Goal: Task Accomplishment & Management: Manage account settings

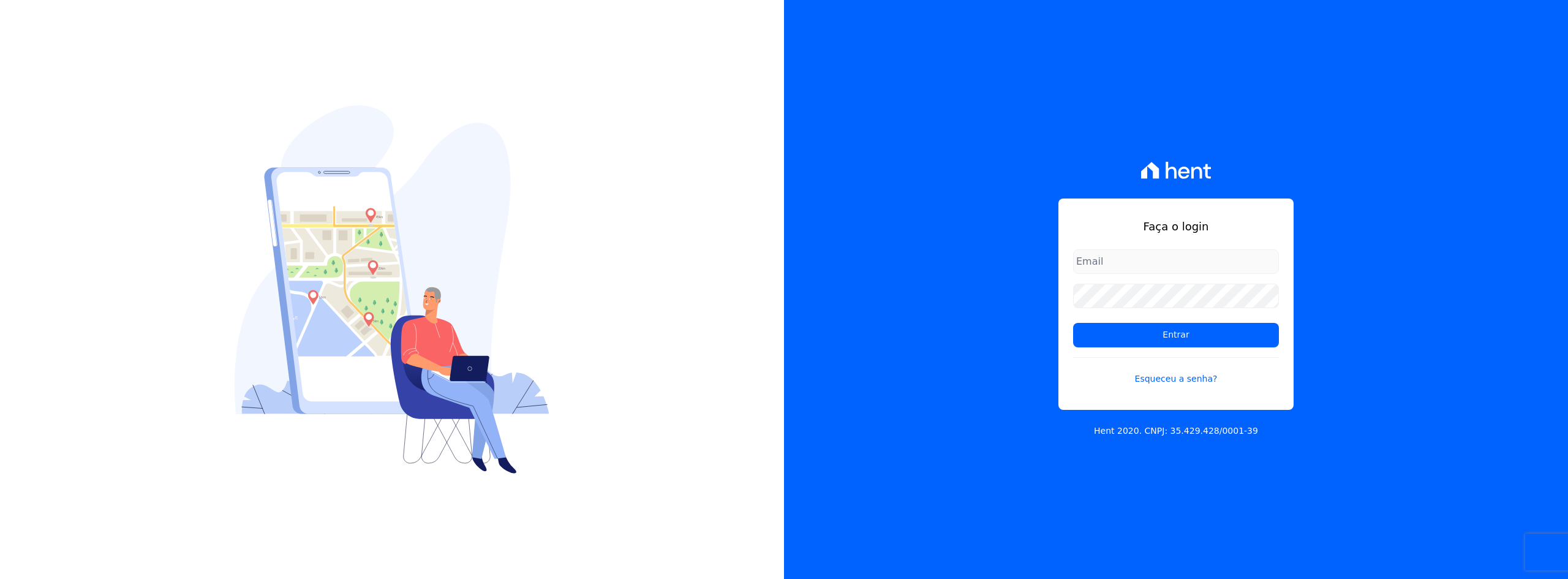
click at [1175, 166] on icon at bounding box center [1176, 170] width 70 height 17
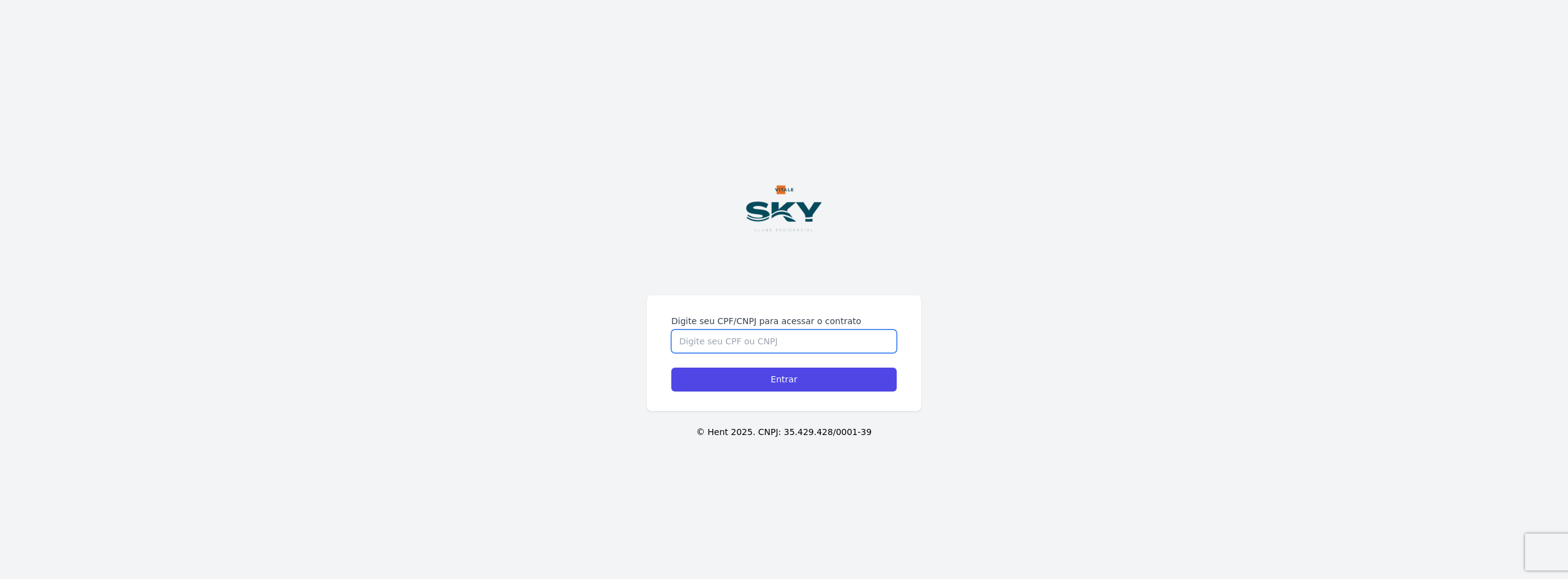
click at [804, 350] on input "Digite seu CPF/CNPJ para acessar o contrato" at bounding box center [784, 341] width 225 height 23
type input "13558492765"
click at [811, 372] on input "Entrar" at bounding box center [784, 379] width 225 height 24
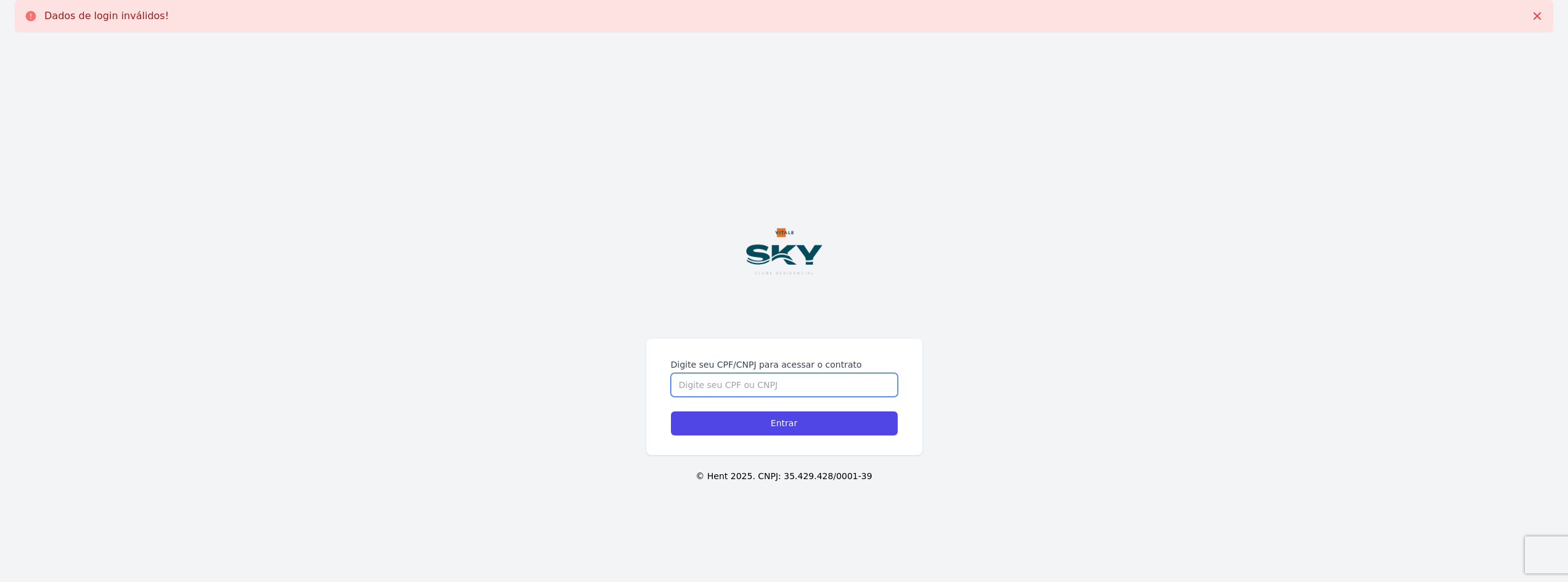
click at [813, 382] on input "Digite seu CPF/CNPJ para acessar o contrato" at bounding box center [784, 385] width 227 height 23
type input "13558492765"
click at [671, 411] on input "Entrar" at bounding box center [784, 423] width 227 height 24
click at [813, 382] on input "Digite seu CPF/CNPJ para acessar o contrato" at bounding box center [784, 385] width 227 height 23
type input "13558492765"
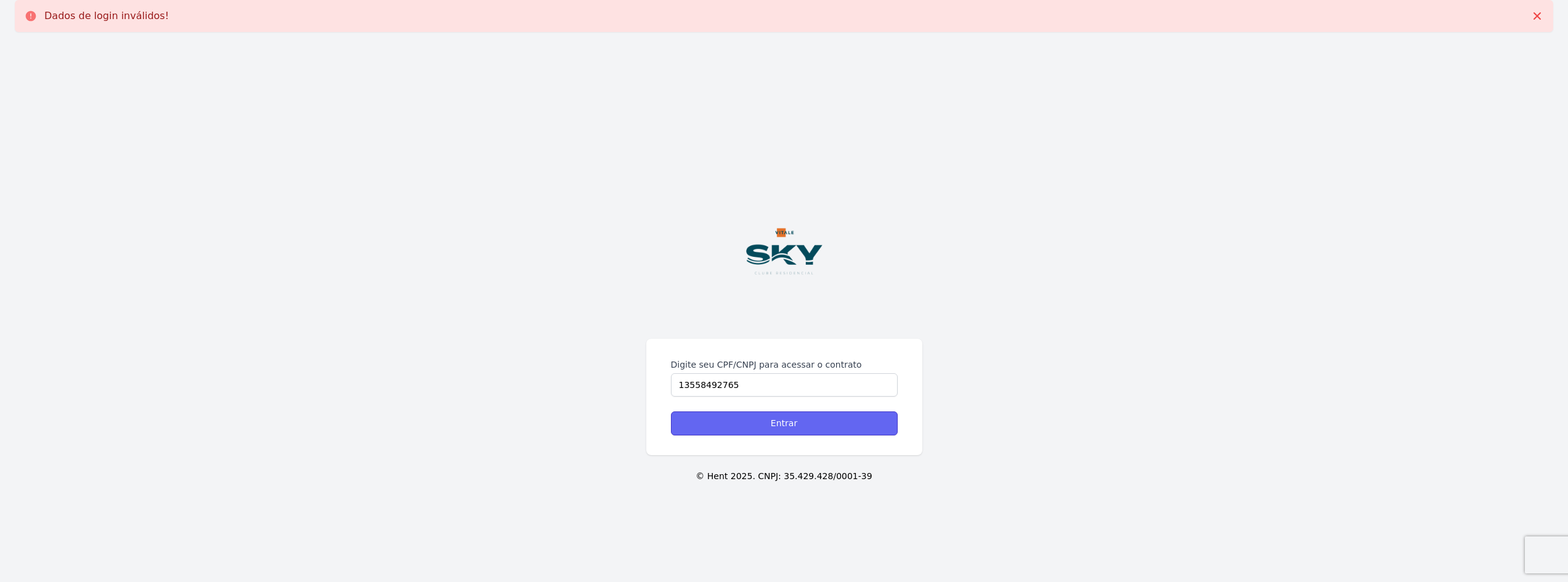
click at [754, 421] on input "Entrar" at bounding box center [784, 423] width 227 height 24
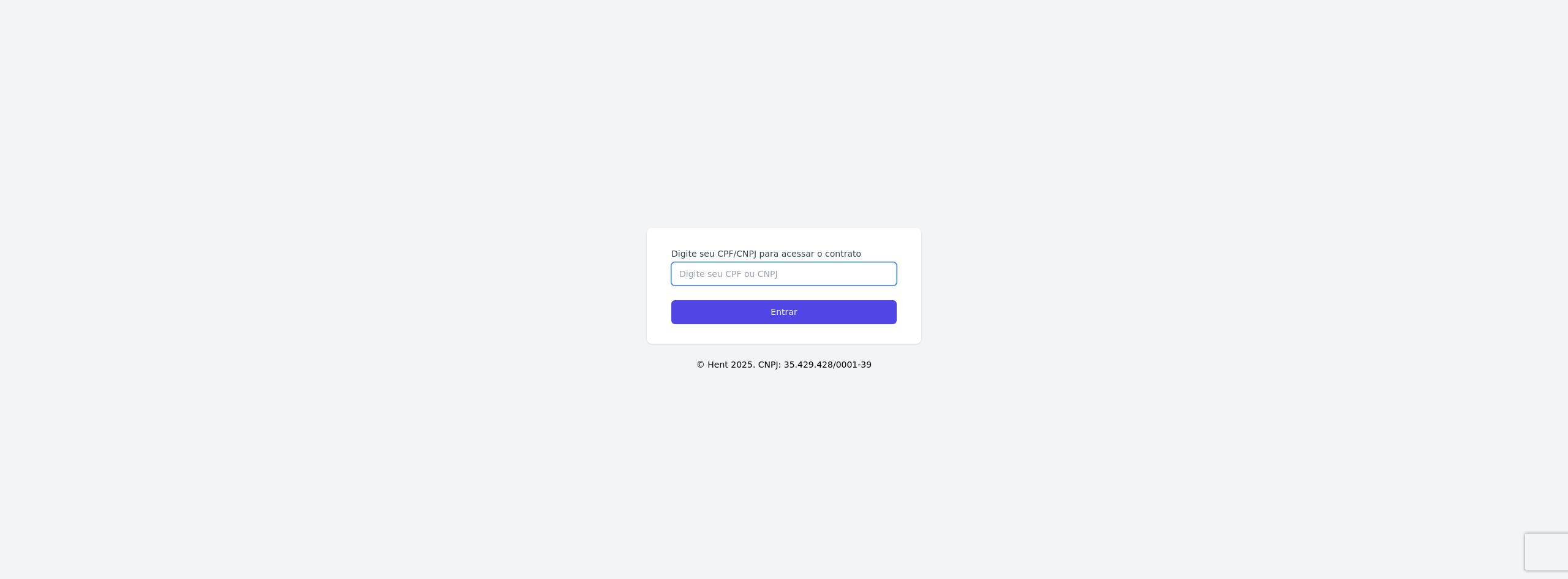
click at [806, 275] on input "Digite seu CPF/CNPJ para acessar o contrato" at bounding box center [784, 273] width 225 height 23
type input "13558492765"
click at [807, 309] on input "Entrar" at bounding box center [784, 312] width 225 height 24
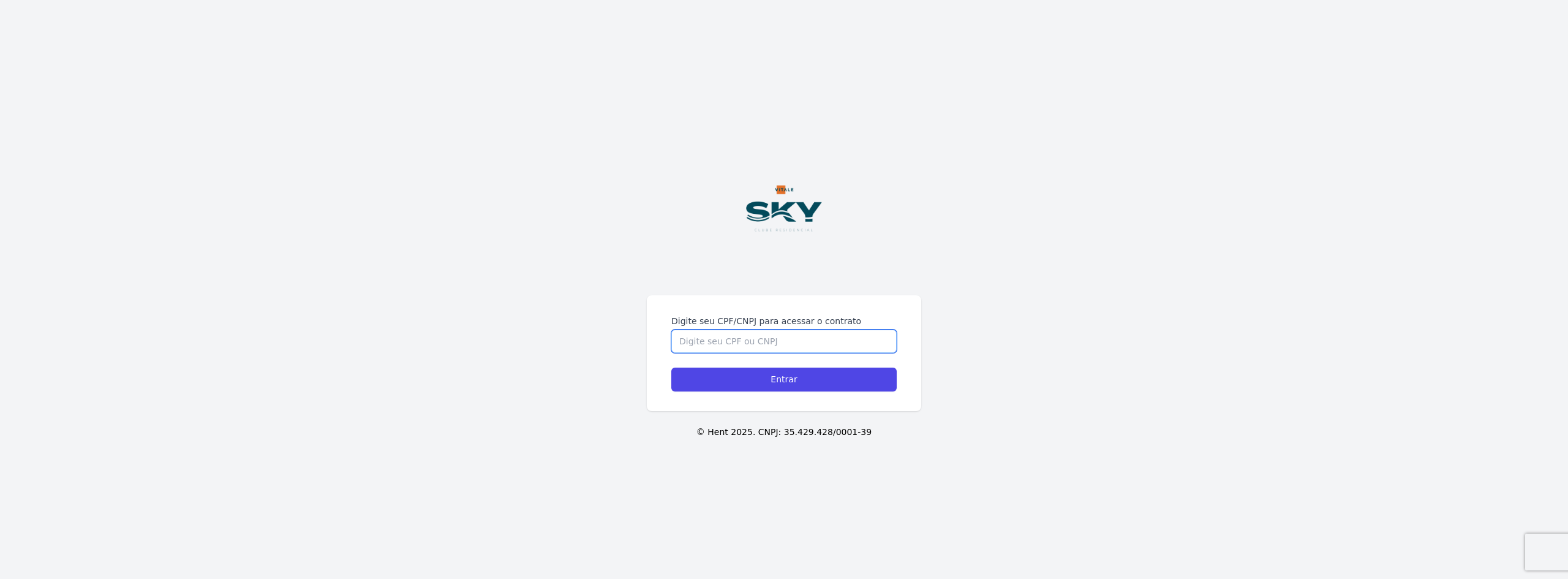
click at [747, 344] on input "Digite seu CPF/CNPJ para acessar o contrato" at bounding box center [784, 341] width 225 height 23
type input "13558492765"
click at [721, 379] on input "Entrar" at bounding box center [784, 379] width 225 height 24
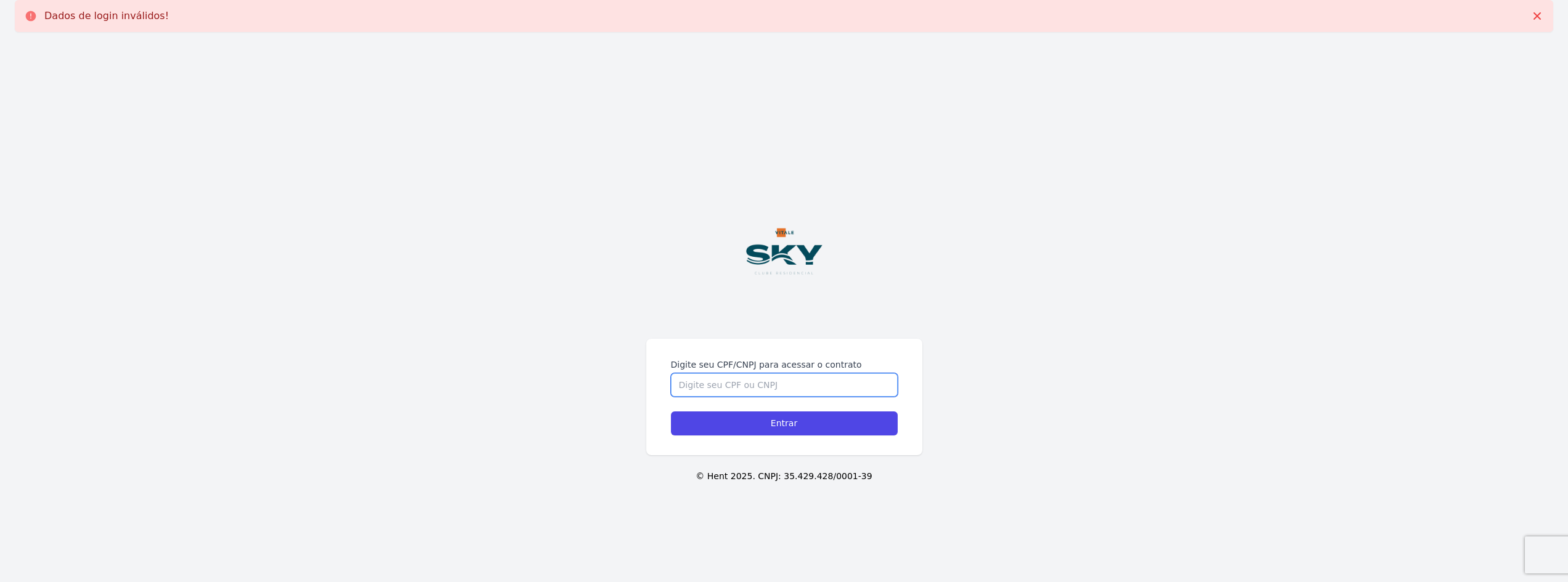
click at [749, 384] on input "Digite seu CPF/CNPJ para acessar o contrato" at bounding box center [784, 385] width 227 height 23
type input "13558492765"
click at [763, 427] on input "Entrar" at bounding box center [784, 423] width 227 height 24
click at [1541, 17] on icon at bounding box center [1537, 16] width 12 height 12
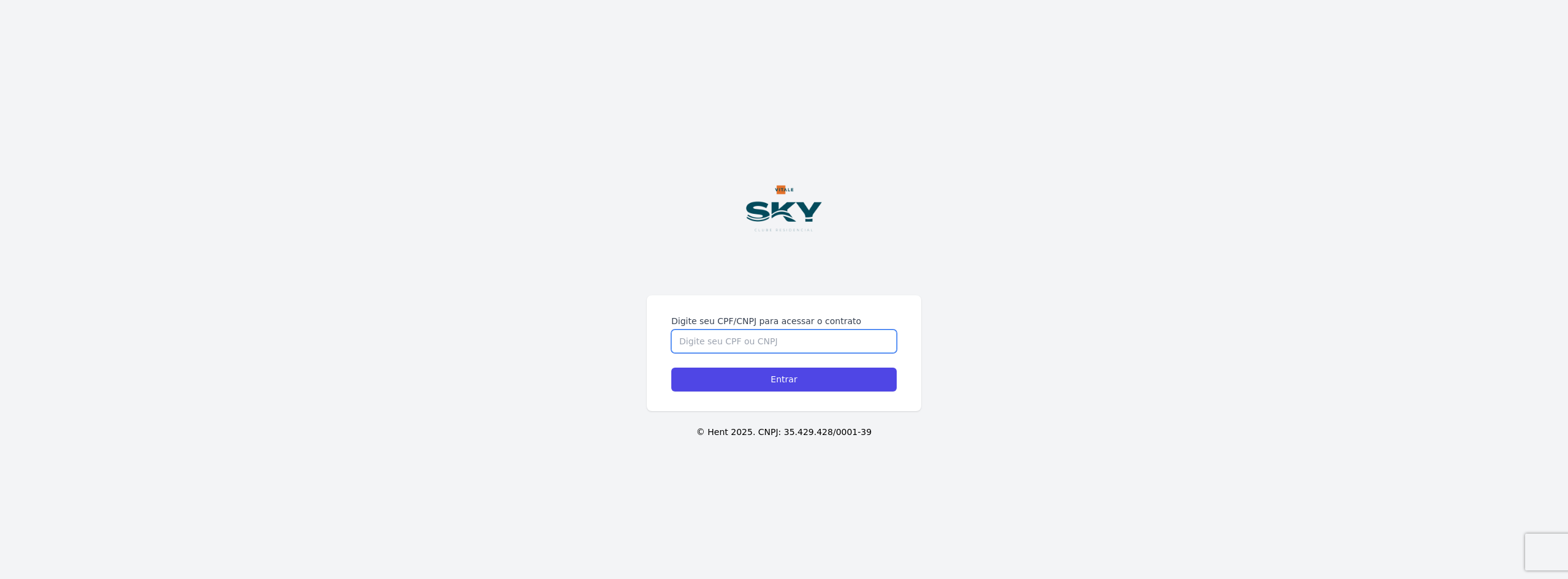
click at [761, 339] on input "Digite seu CPF/CNPJ para acessar o contrato" at bounding box center [784, 341] width 225 height 23
type input "13558492765"
click at [671, 367] on input "Entrar" at bounding box center [784, 379] width 225 height 24
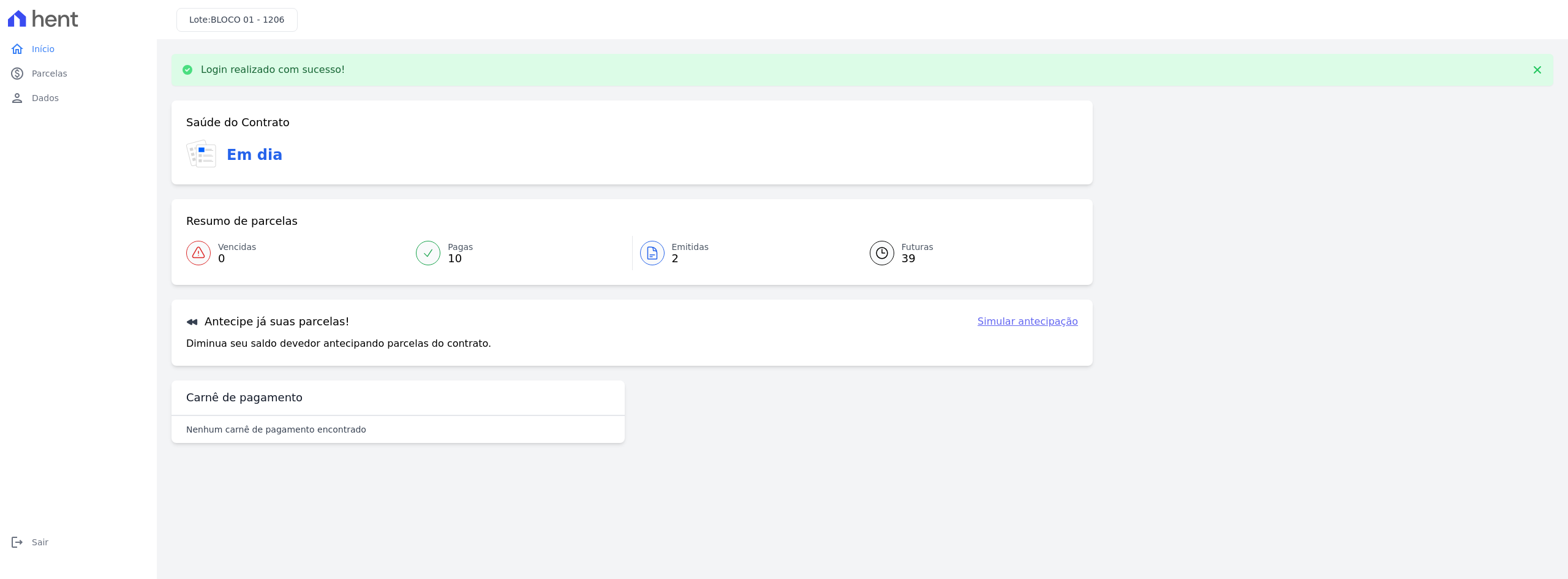
click at [669, 249] on link "Emitidas 2" at bounding box center [743, 253] width 222 height 34
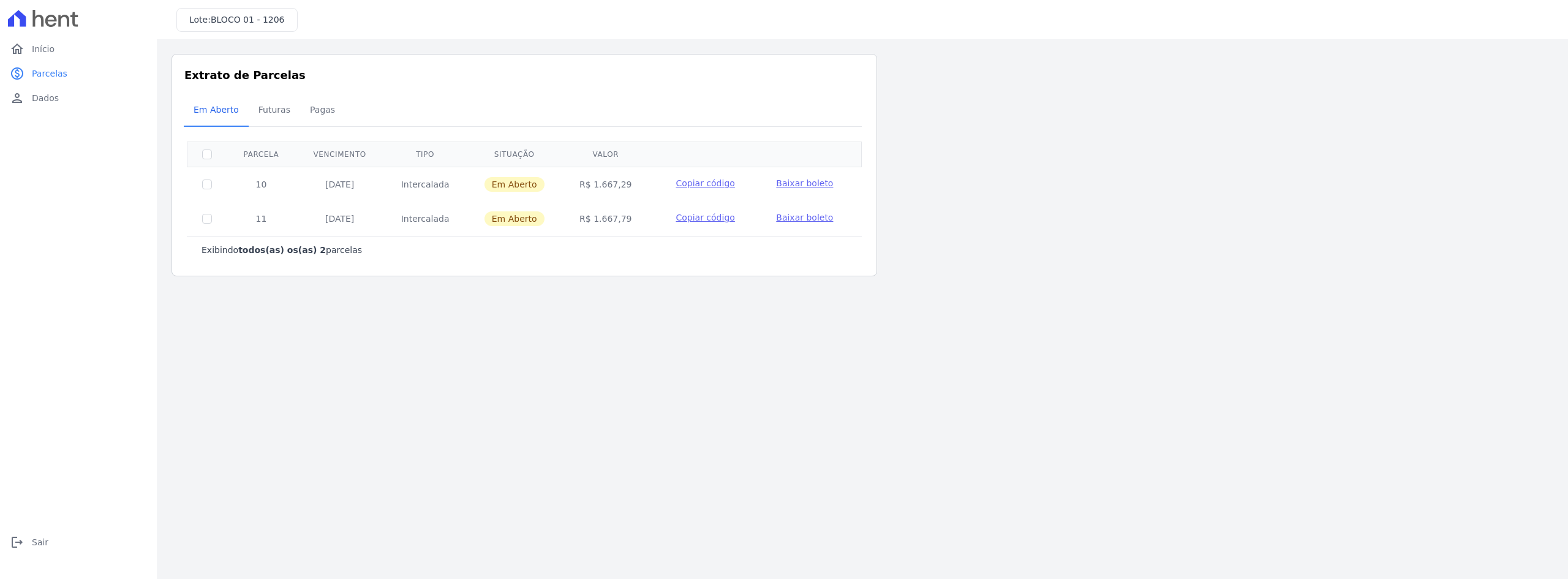
click at [793, 184] on span "Baixar boleto" at bounding box center [804, 183] width 57 height 10
click at [221, 16] on span "BLOCO 01 - 1206" at bounding box center [248, 19] width 74 height 10
click at [44, 70] on span "Parcelas" at bounding box center [50, 74] width 36 height 12
click at [52, 48] on span "Início" at bounding box center [43, 49] width 23 height 12
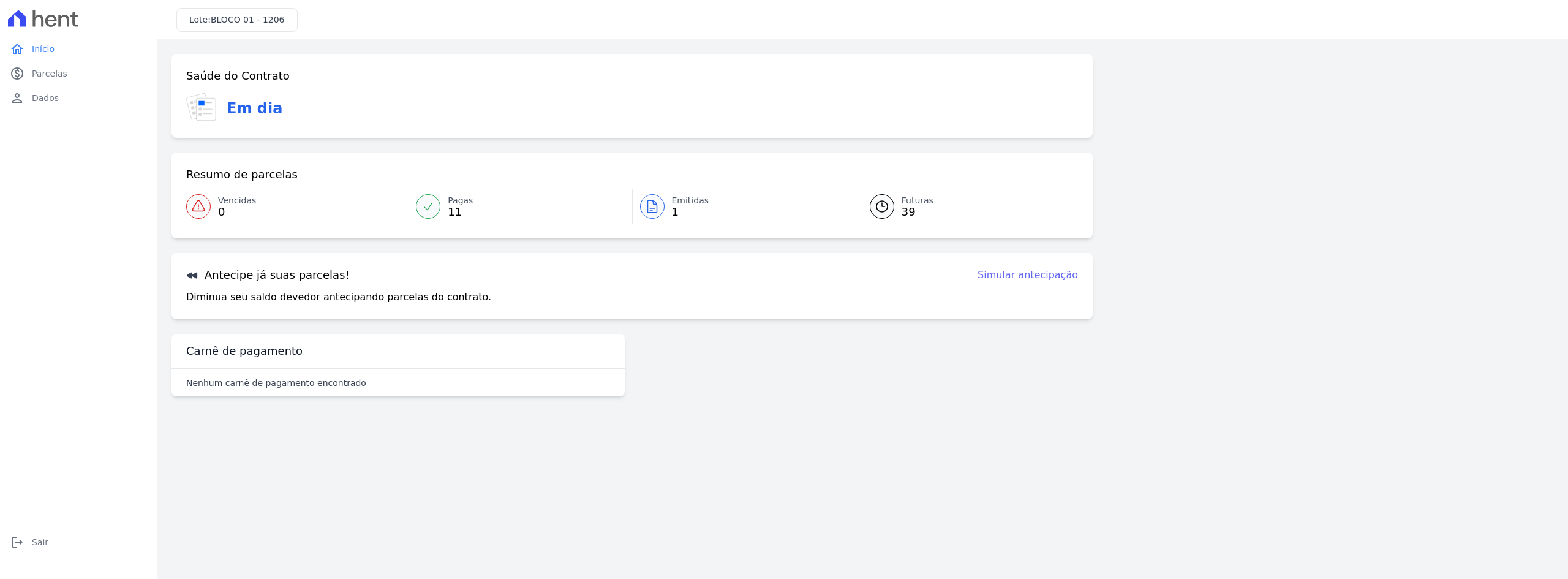
click at [685, 199] on span "Emitidas" at bounding box center [690, 200] width 37 height 13
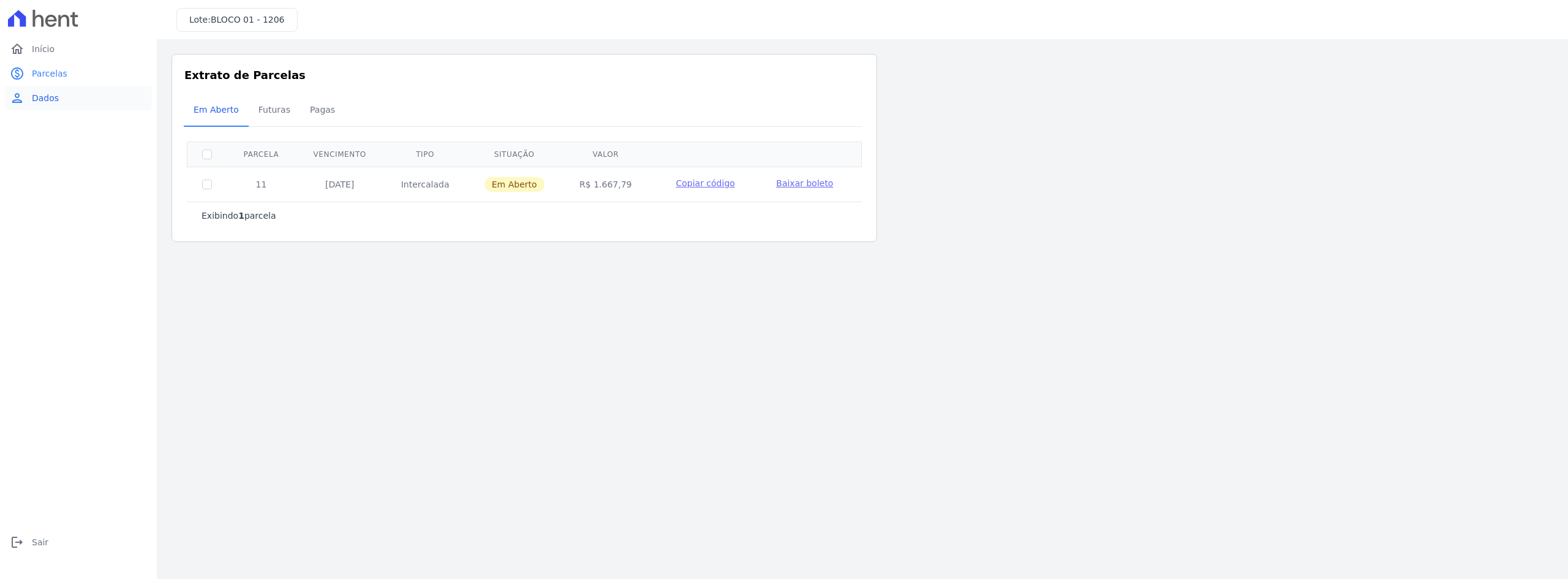
click at [32, 98] on span "Dados" at bounding box center [45, 98] width 27 height 12
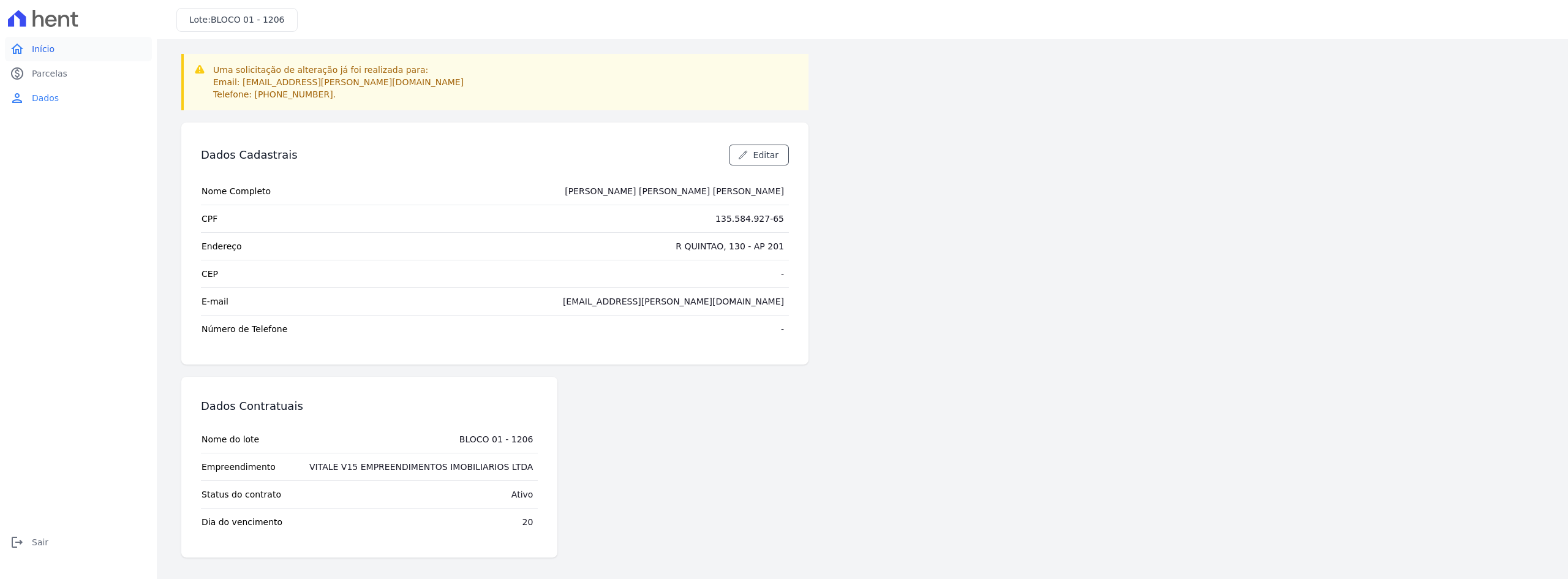
click at [68, 48] on link "home Início" at bounding box center [78, 48] width 147 height 25
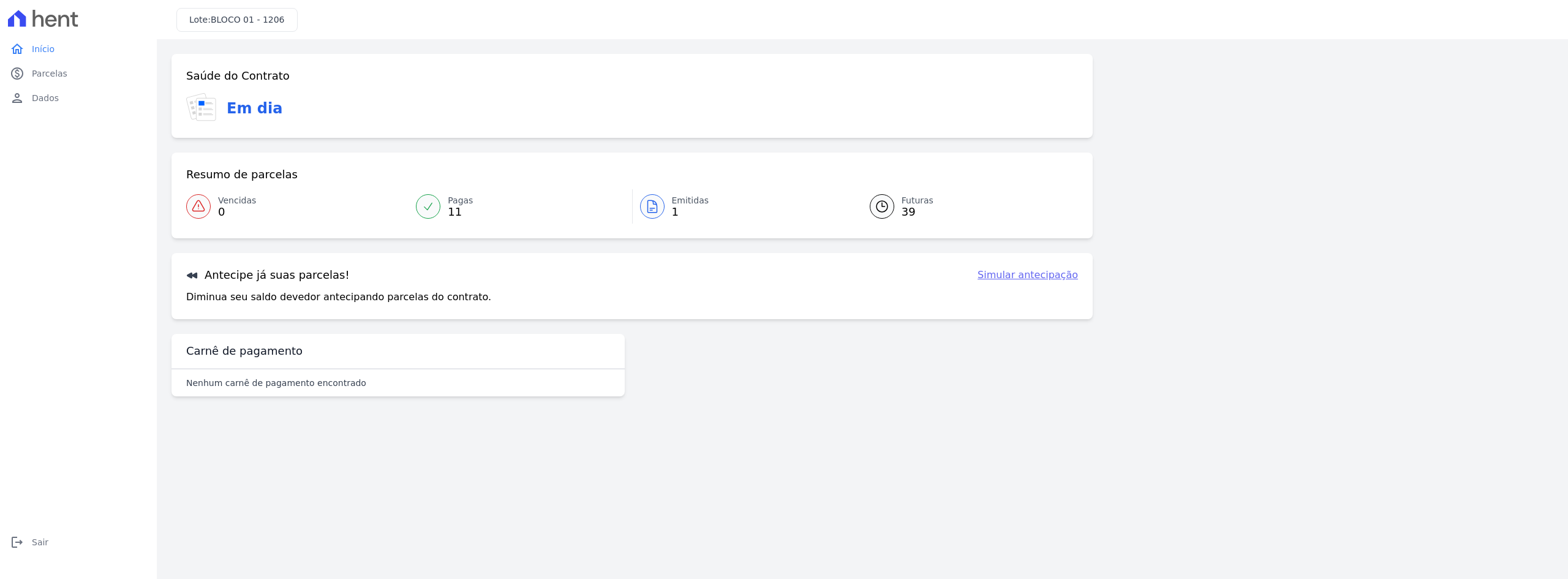
click at [912, 201] on span "Futuras" at bounding box center [918, 200] width 32 height 13
